Goal: Transaction & Acquisition: Purchase product/service

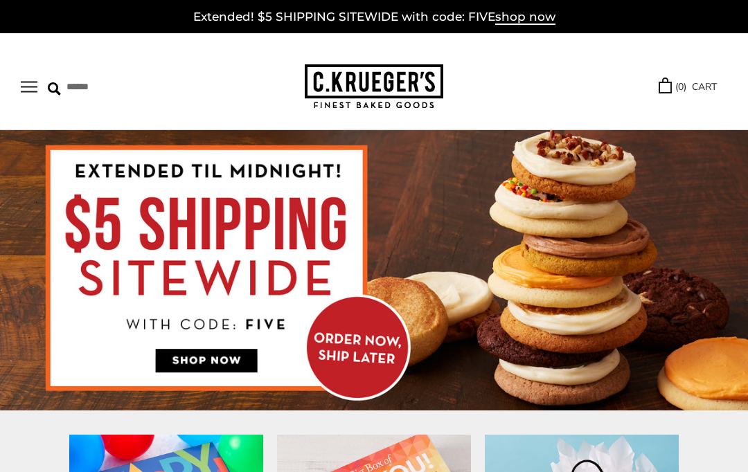
click at [28, 88] on button "Open navigation" at bounding box center [29, 87] width 17 height 12
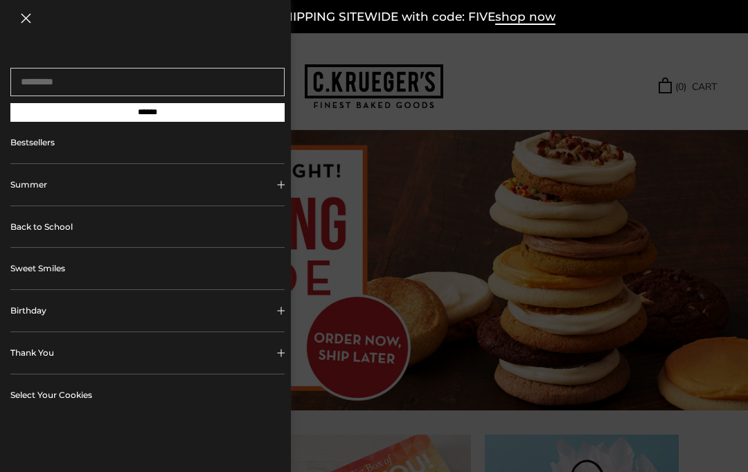
click at [134, 317] on button "Birthday" at bounding box center [147, 311] width 274 height 42
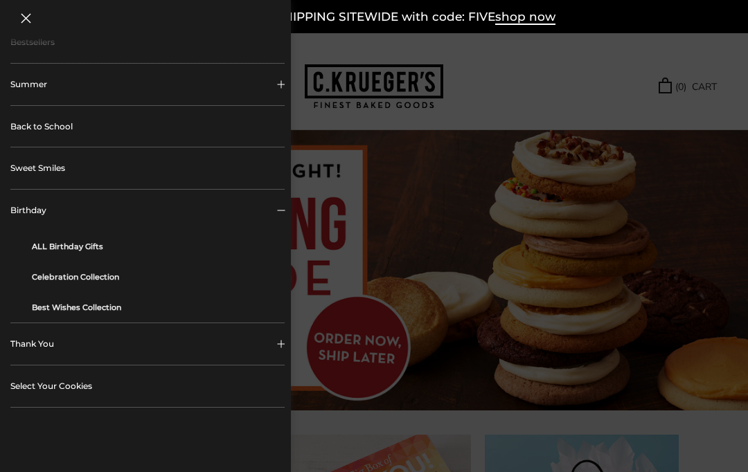
scroll to position [130, 0]
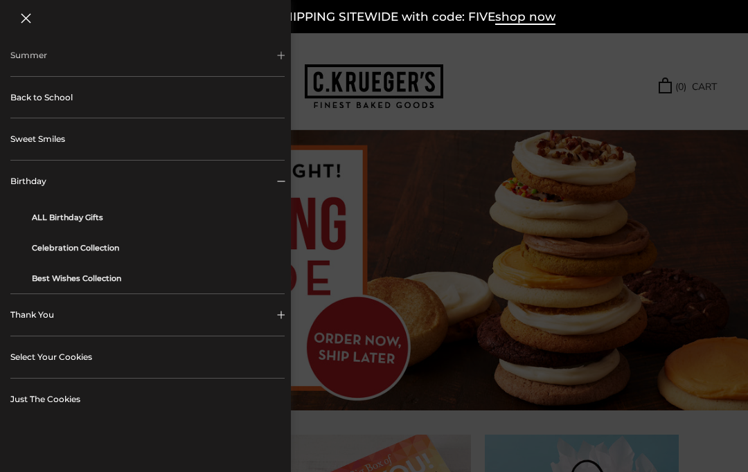
click at [132, 254] on link "Celebration Collection" at bounding box center [153, 248] width 242 height 30
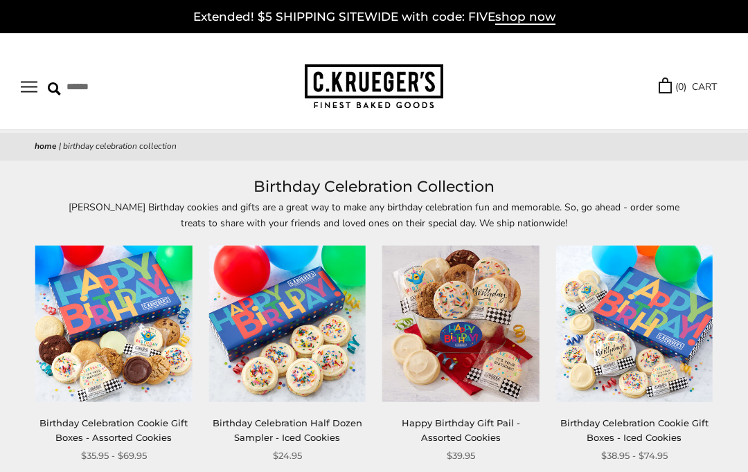
click at [114, 364] on img at bounding box center [113, 323] width 157 height 157
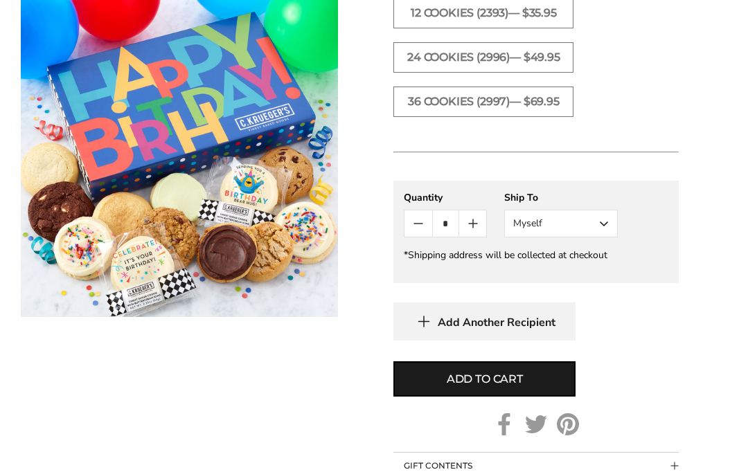
scroll to position [855, 0]
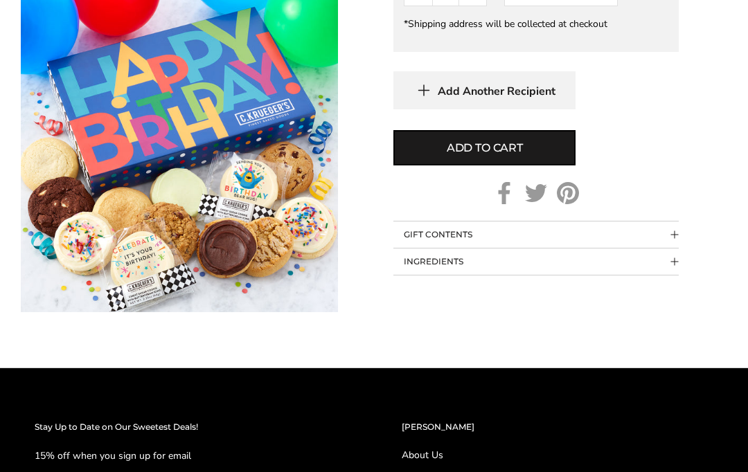
click at [429, 249] on button "GIFT CONTENTS" at bounding box center [535, 235] width 285 height 26
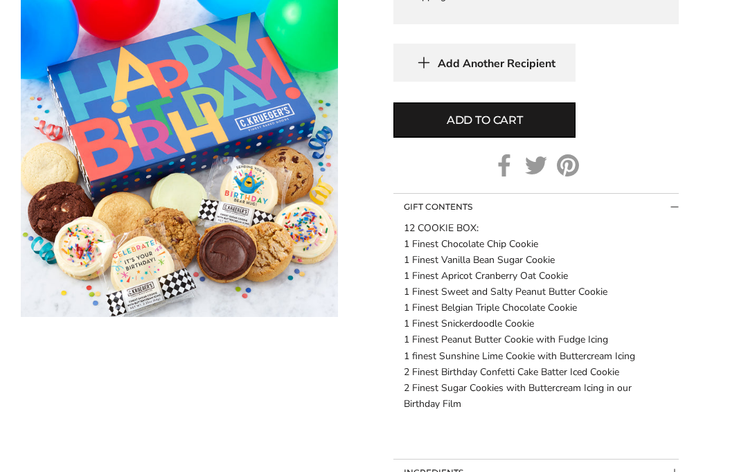
scroll to position [1081, 0]
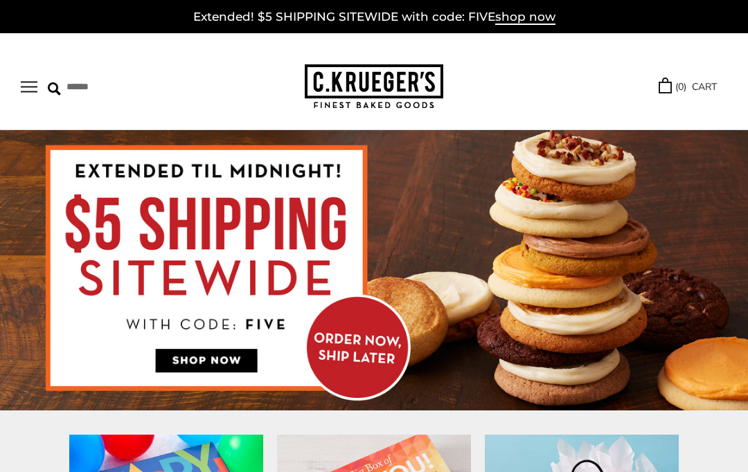
click at [25, 86] on button "Open navigation" at bounding box center [29, 87] width 17 height 12
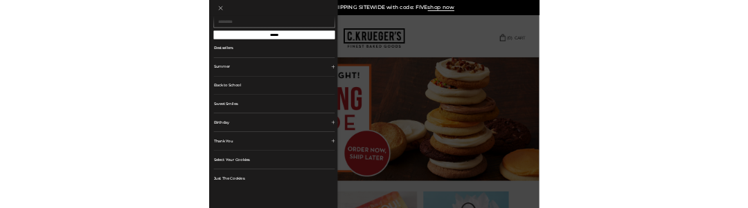
scroll to position [3, 0]
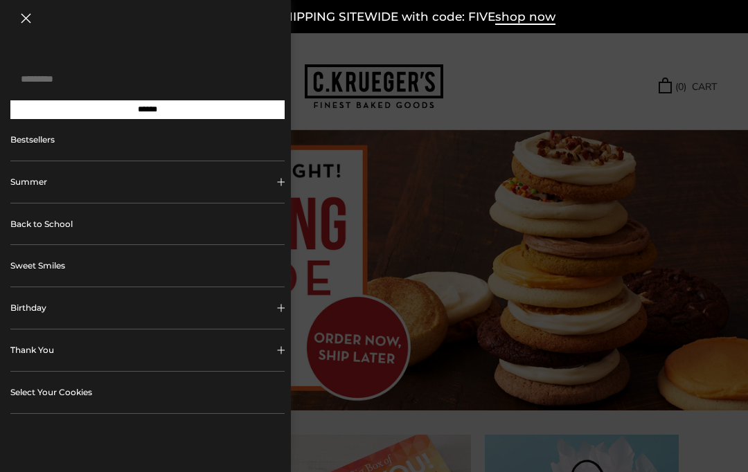
click at [107, 85] on input "Search..." at bounding box center [147, 79] width 274 height 28
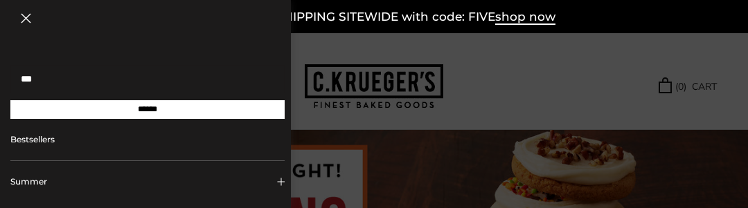
type input "***"
click at [148, 114] on input "******" at bounding box center [147, 109] width 274 height 19
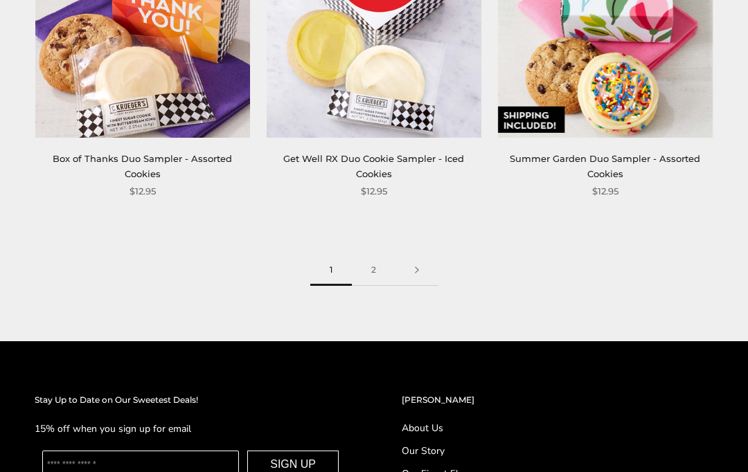
scroll to position [3748, 0]
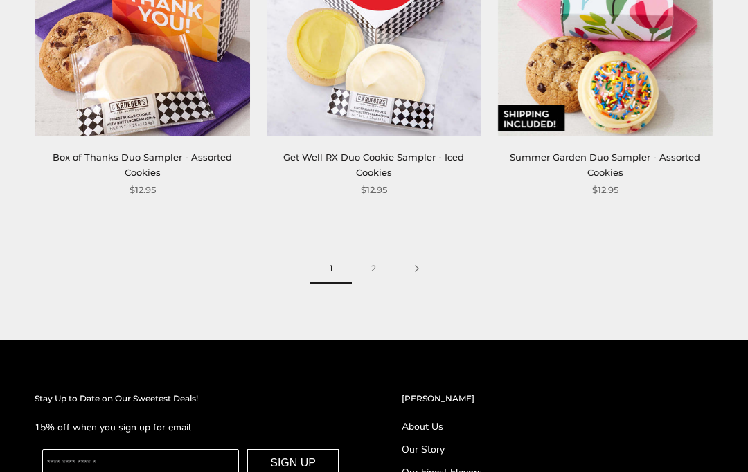
click at [377, 262] on link "2" at bounding box center [374, 268] width 44 height 31
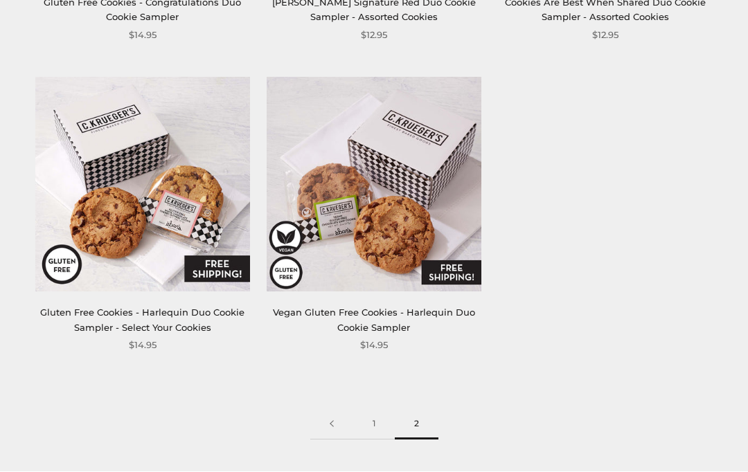
scroll to position [1420, 0]
